Goal: Check status: Check status

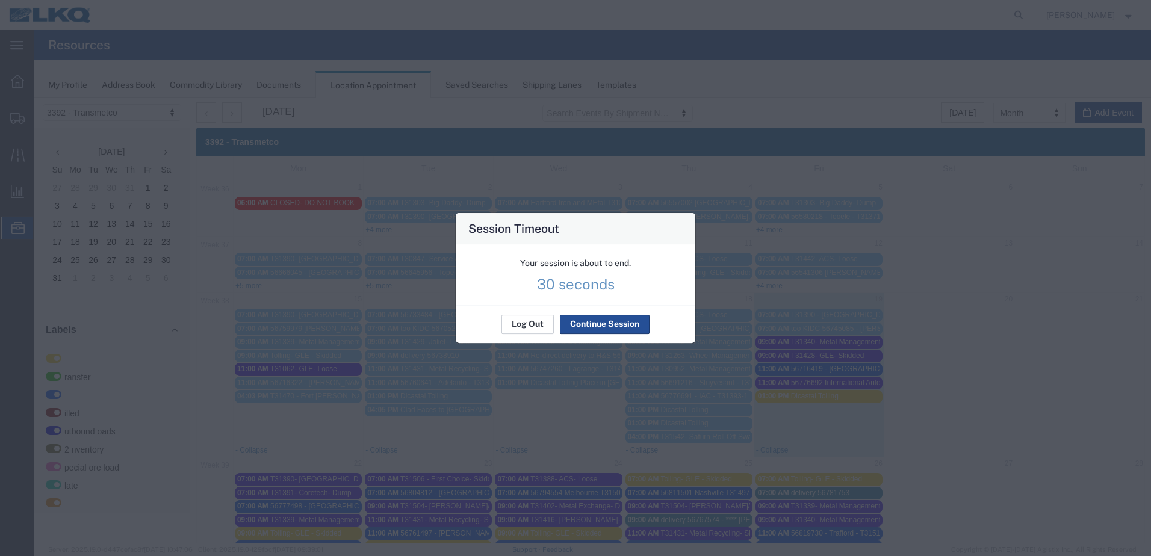
scroll to position [183, 0]
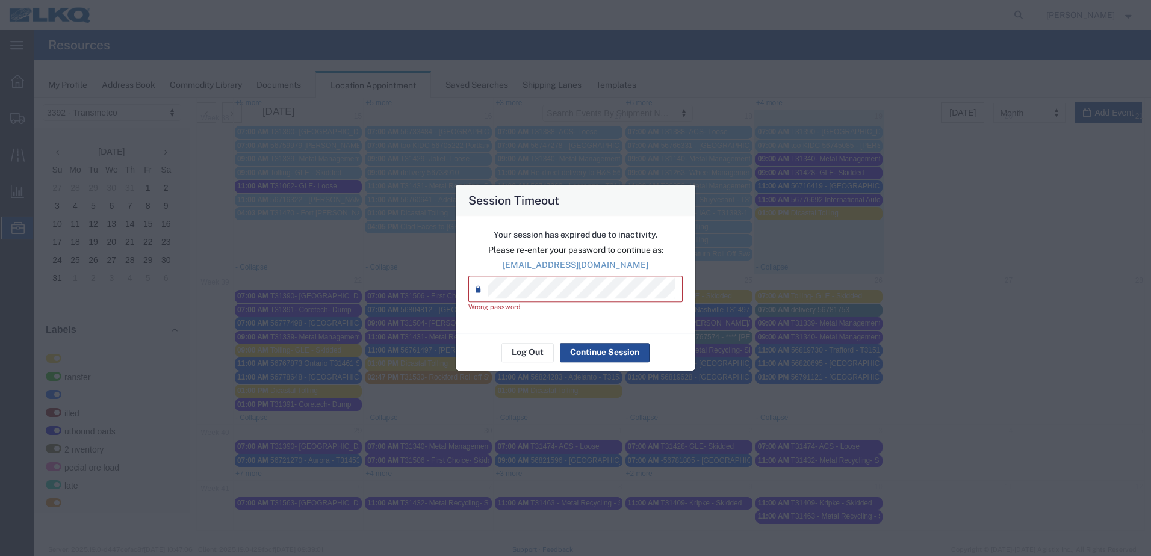
click at [411, 302] on div "Session Timeout Your session has expired due to inactivity. Please re-enter you…" at bounding box center [575, 278] width 1151 height 556
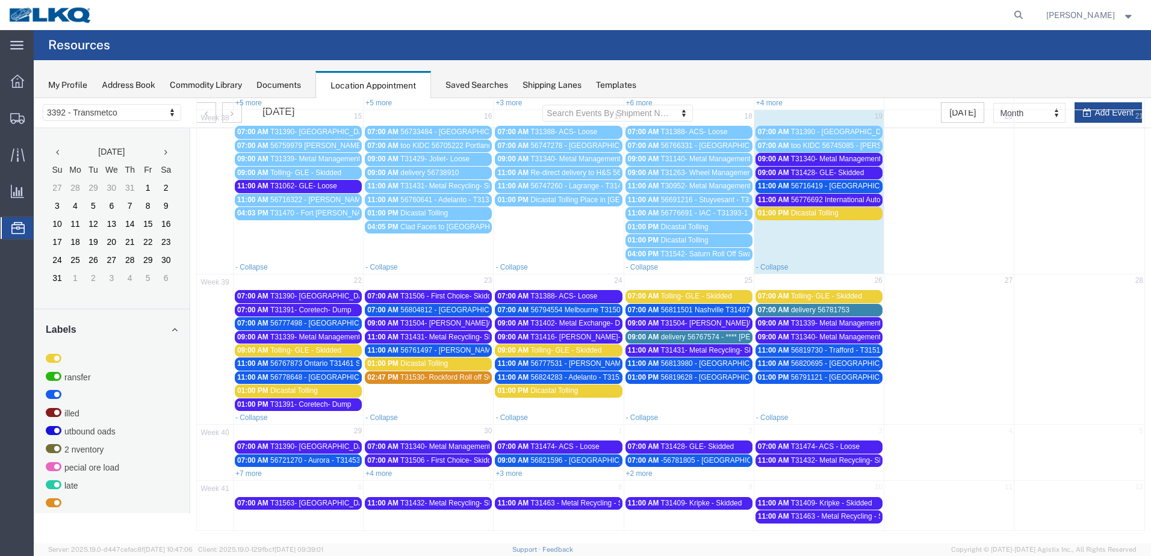
click at [458, 338] on span "T31431- Metal Recycling- Skidded" at bounding box center [455, 337] width 110 height 8
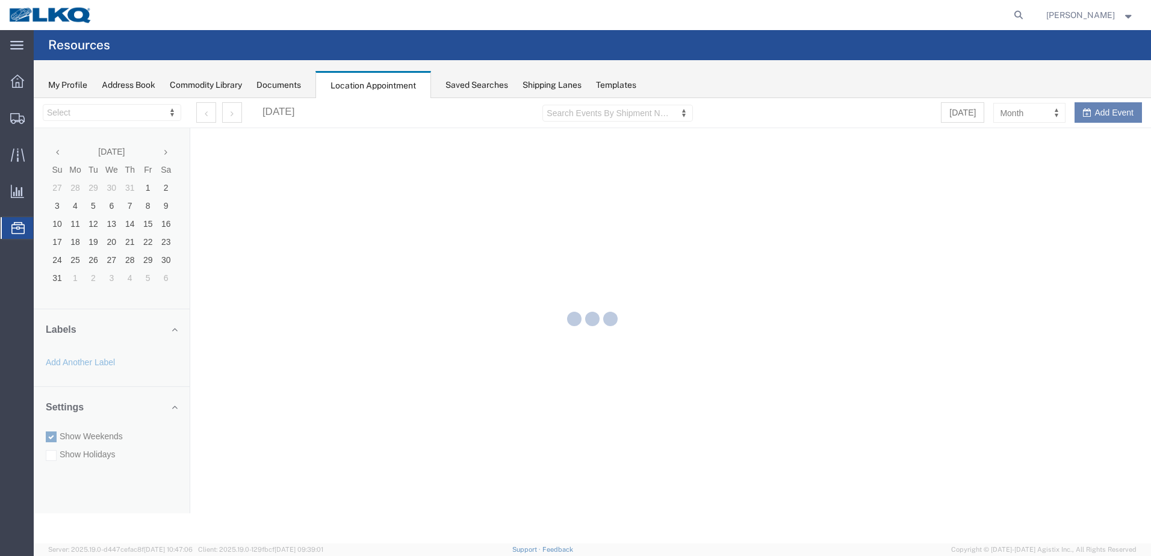
select select "28018"
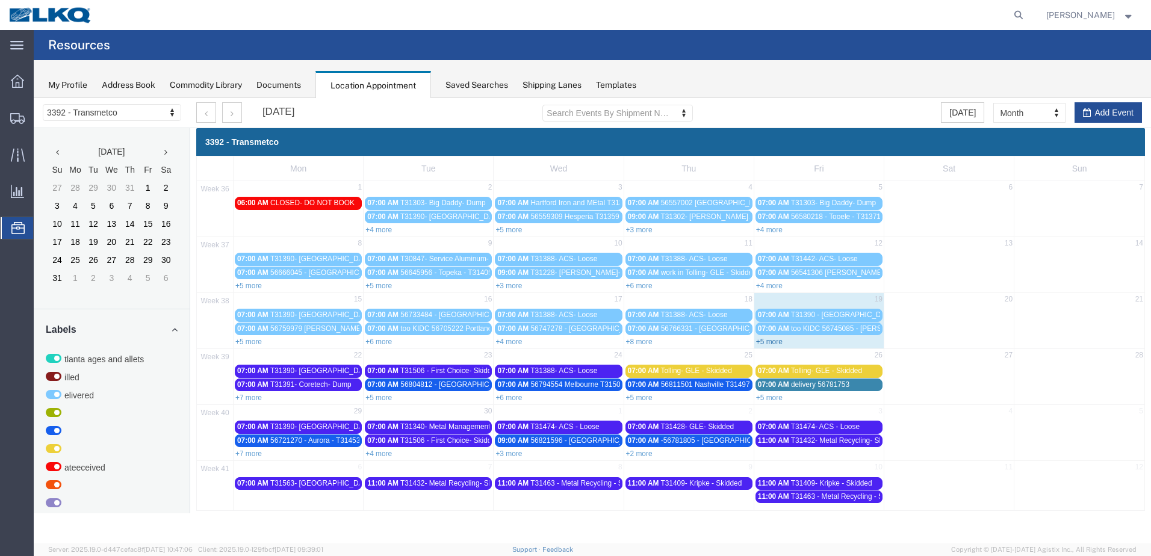
click at [779, 346] on link "+5 more" at bounding box center [769, 342] width 26 height 8
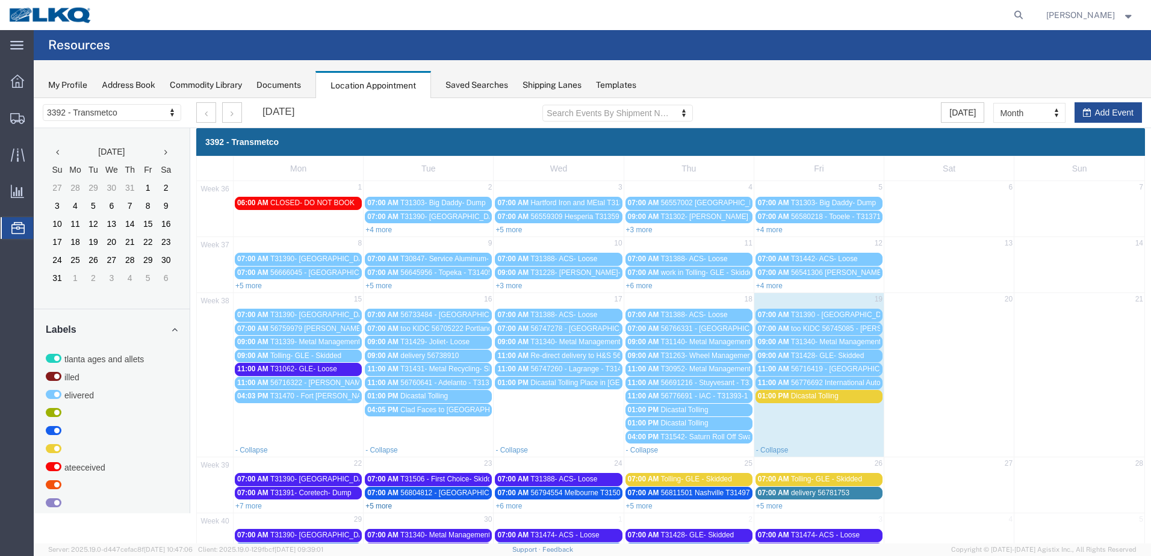
click at [383, 508] on link "+5 more" at bounding box center [378, 506] width 26 height 8
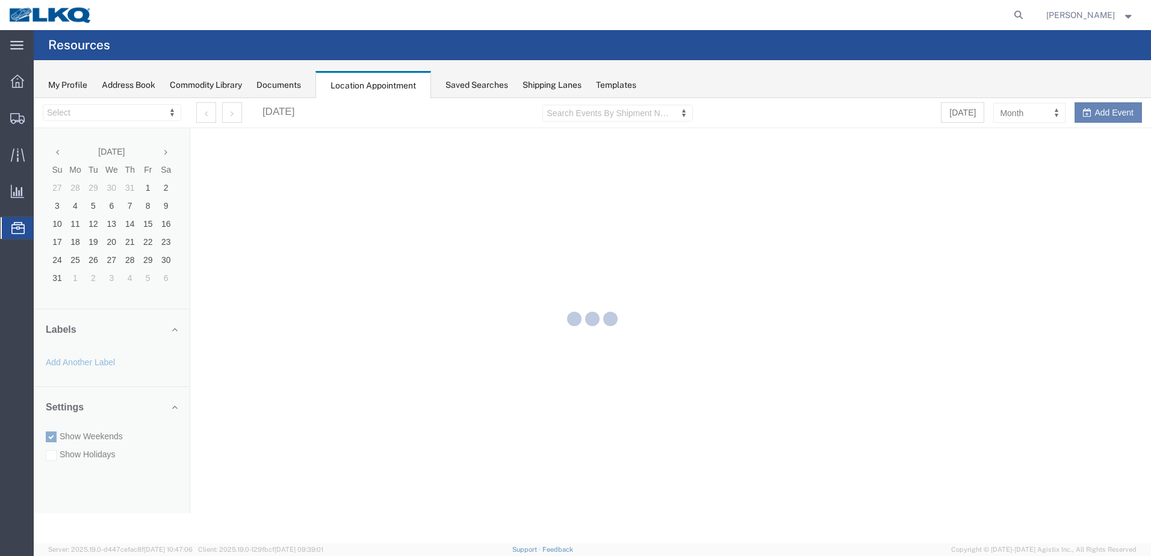
select select "28018"
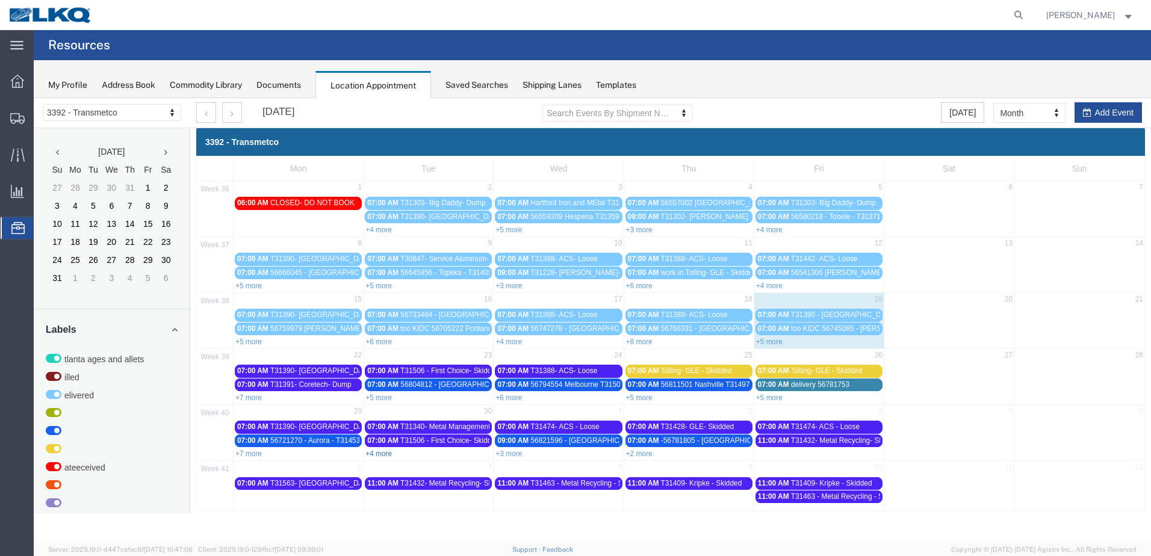
click at [388, 456] on link "+4 more" at bounding box center [378, 454] width 26 height 8
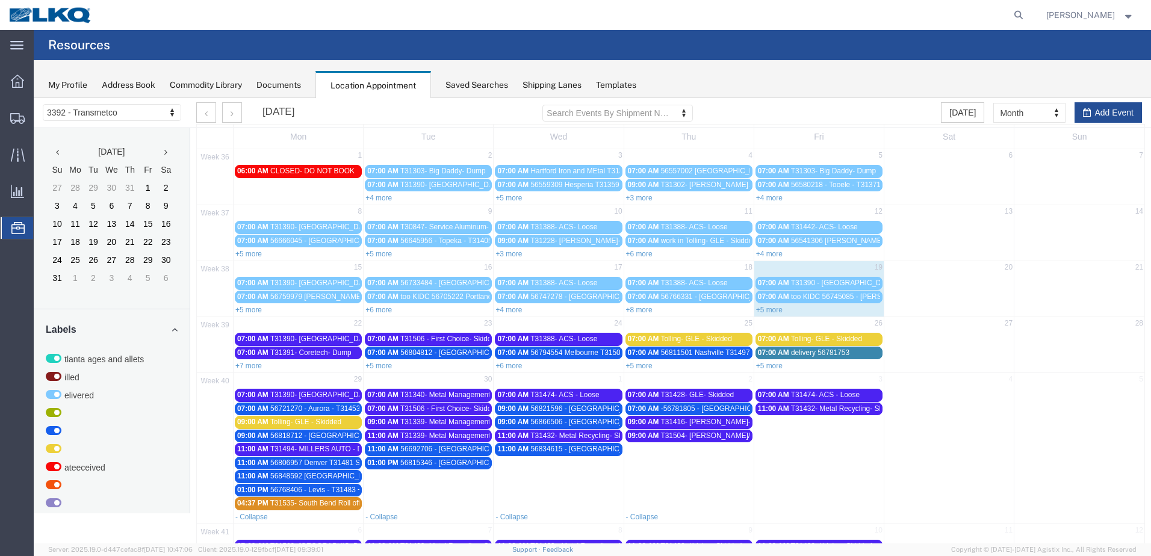
scroll to position [75, 0]
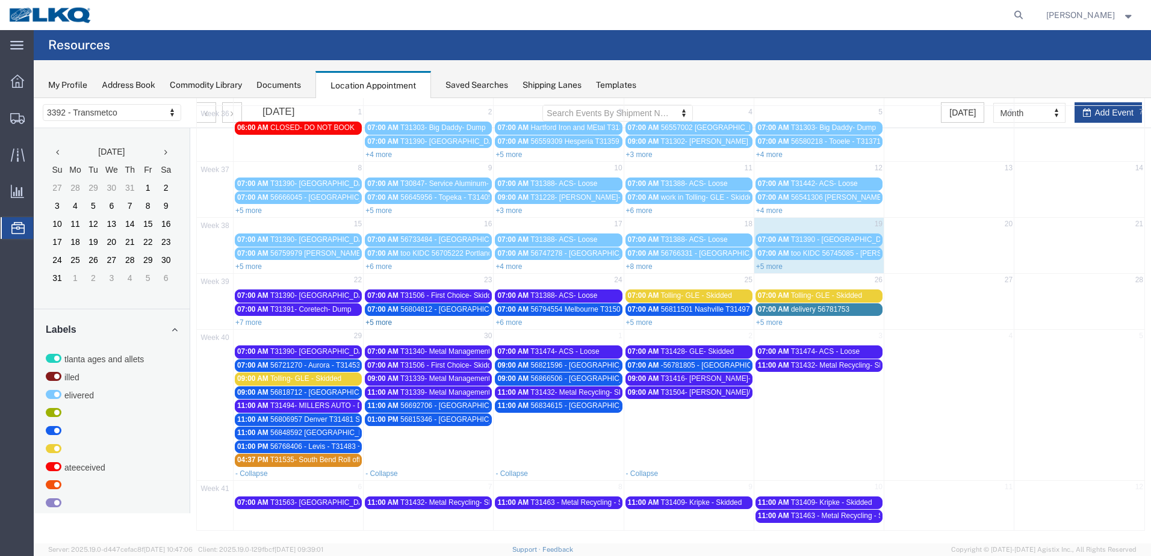
click at [376, 321] on link "+5 more" at bounding box center [378, 323] width 26 height 8
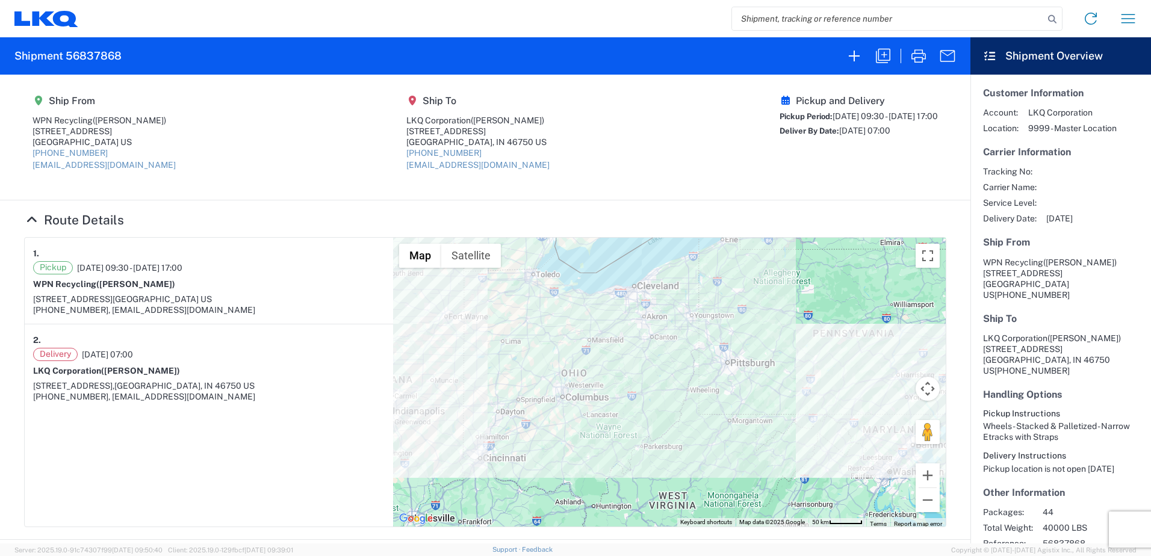
scroll to position [49, 0]
